Goal: Navigation & Orientation: Understand site structure

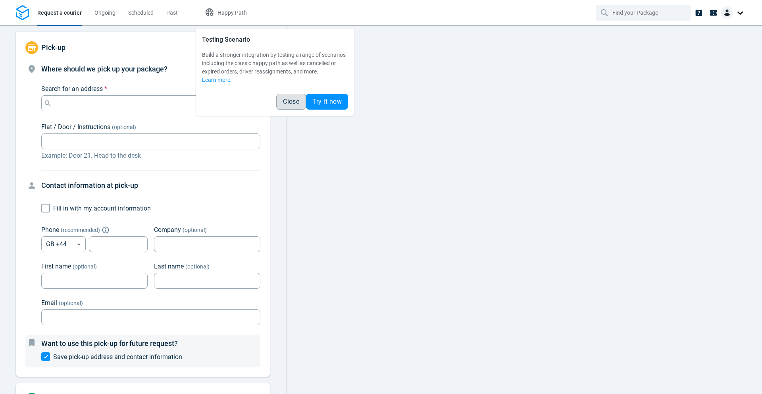
click at [286, 99] on span "Close" at bounding box center [291, 101] width 16 height 6
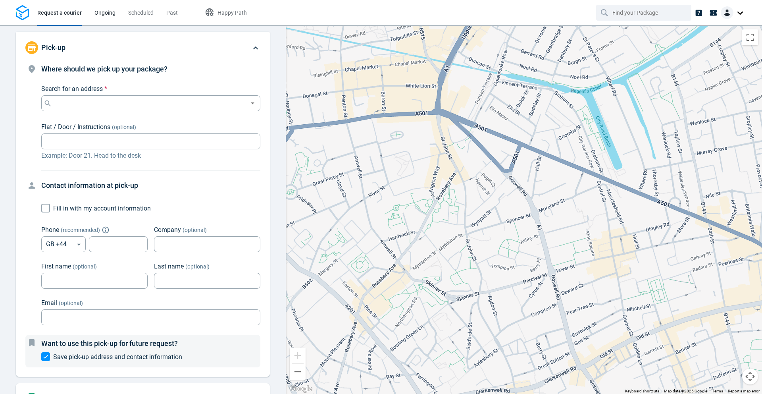
click at [98, 13] on span "Ongoing" at bounding box center [104, 13] width 21 height 6
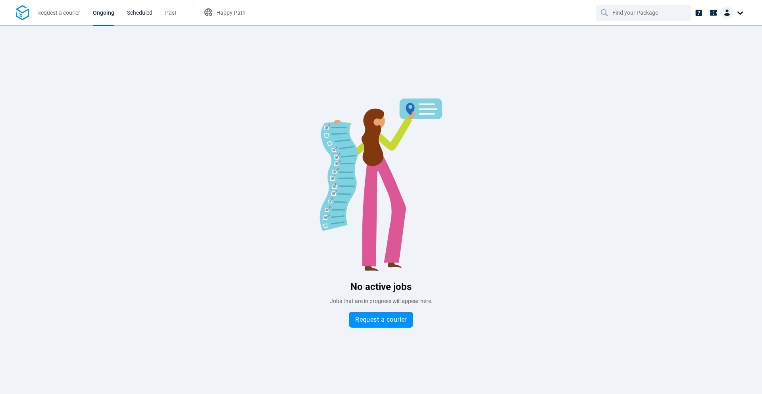
click at [138, 10] on span "Scheduled" at bounding box center [139, 13] width 25 height 6
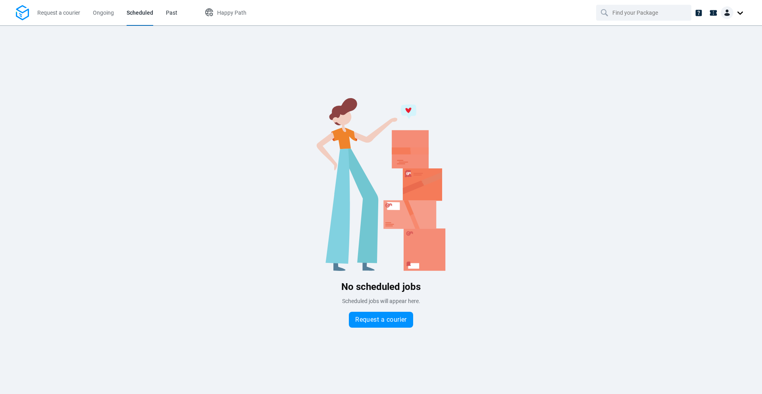
click at [176, 15] on span "Past" at bounding box center [172, 13] width 12 height 6
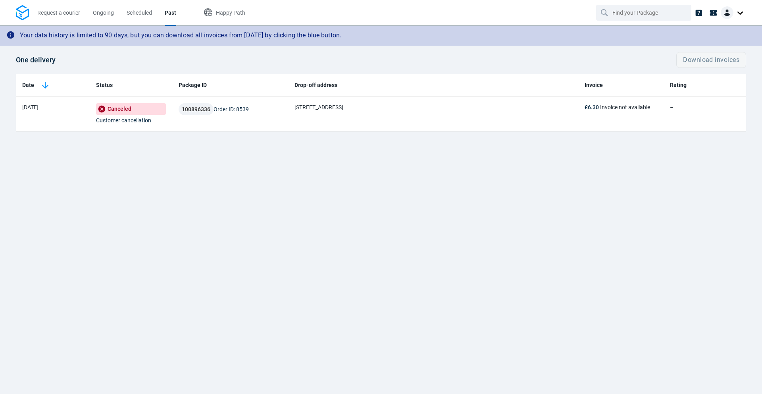
click at [246, 213] on div "Your data history is limited to 90 days, but you can download all invoices from…" at bounding box center [381, 209] width 762 height 368
